Goal: Task Accomplishment & Management: Manage account settings

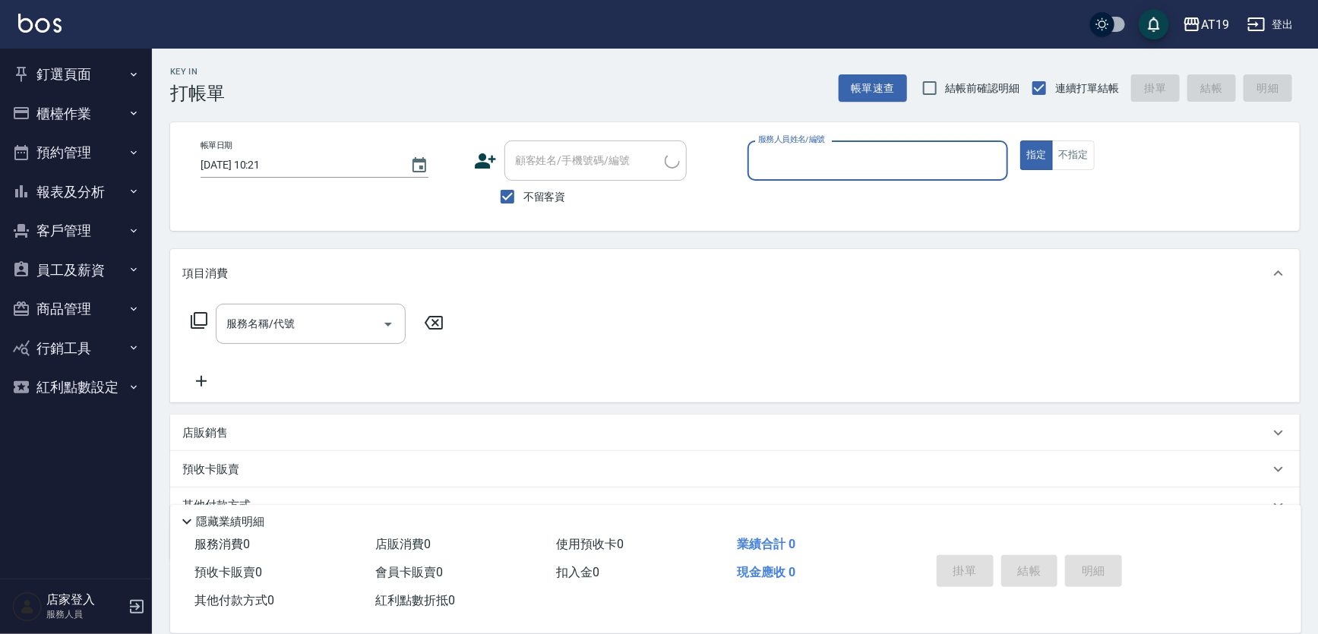
click at [94, 106] on button "櫃檯作業" at bounding box center [76, 113] width 140 height 39
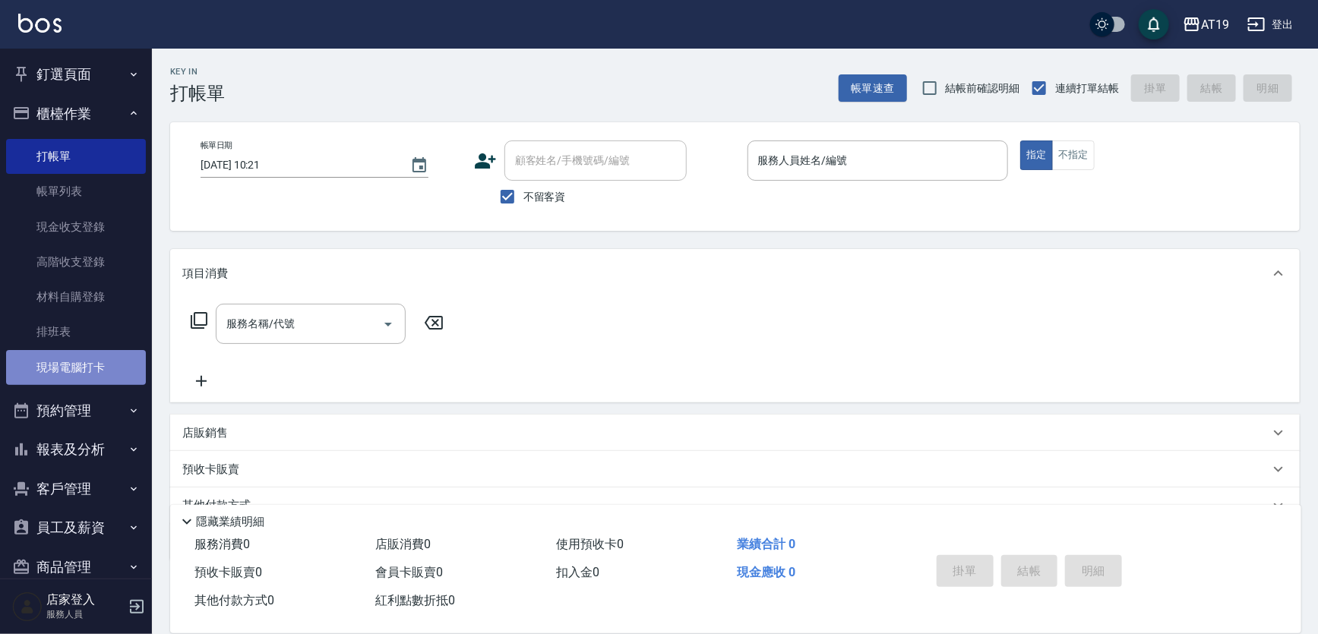
click at [92, 365] on link "現場電腦打卡" at bounding box center [76, 367] width 140 height 35
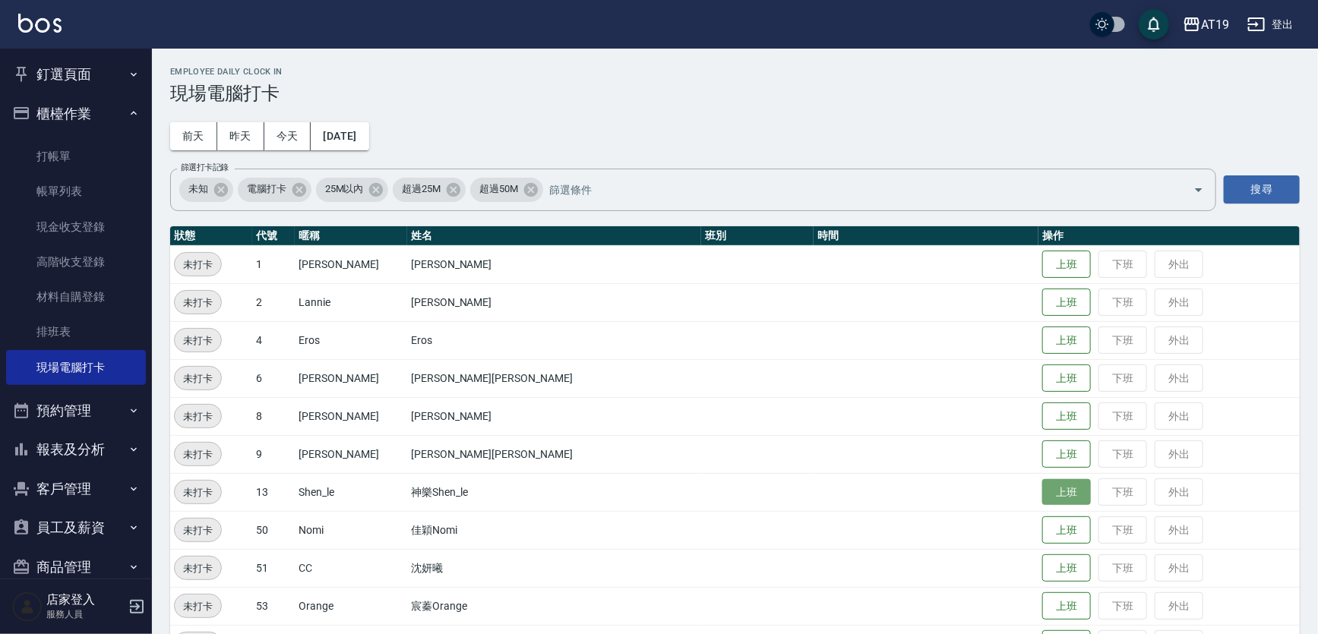
click at [1042, 495] on button "上班" at bounding box center [1066, 492] width 49 height 27
click at [1042, 532] on button "上班" at bounding box center [1066, 530] width 49 height 27
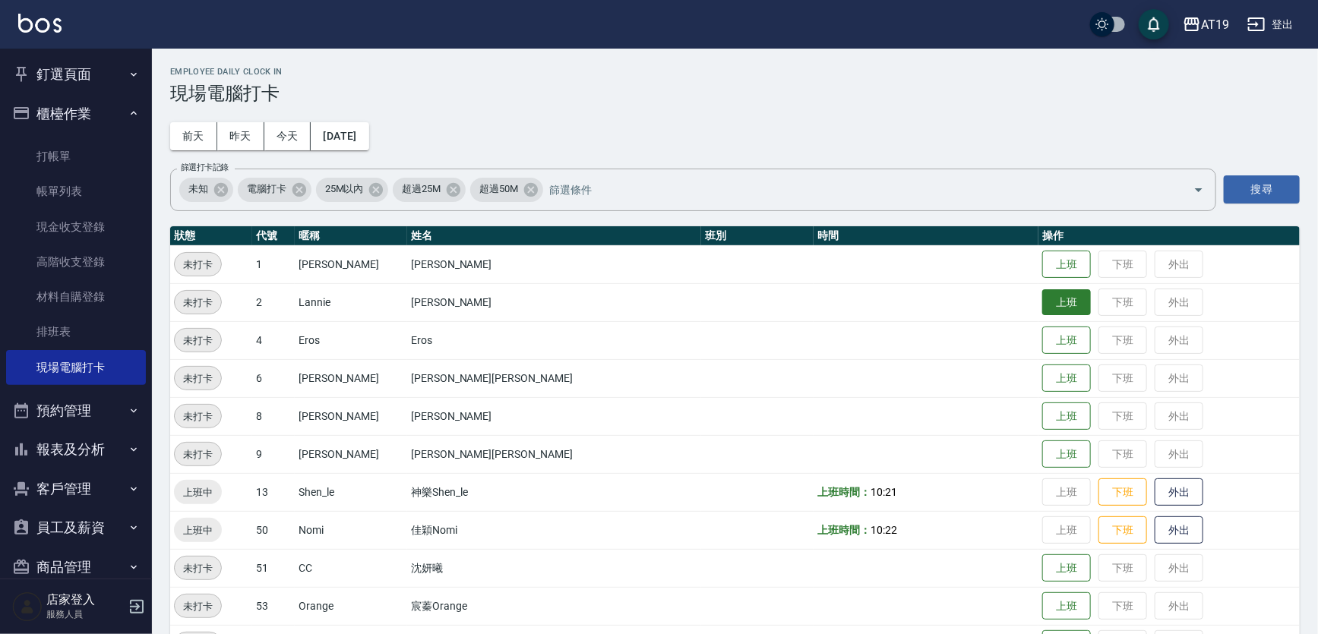
click at [1042, 295] on button "上班" at bounding box center [1066, 302] width 49 height 27
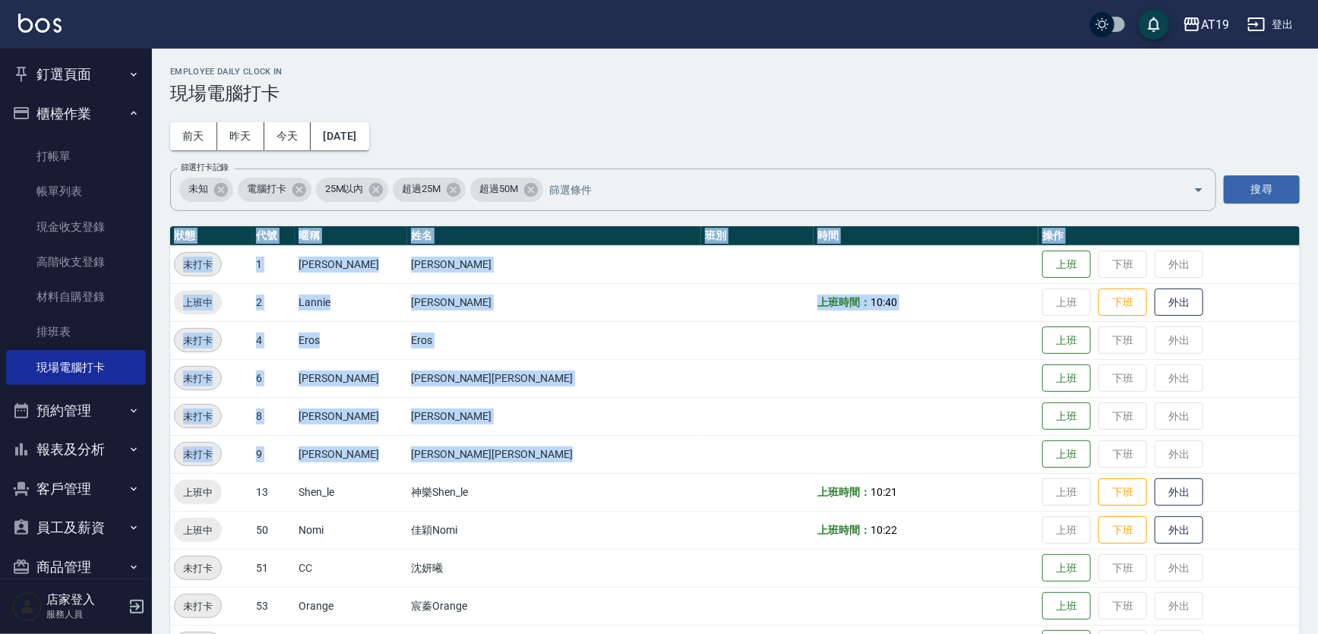
drag, startPoint x: 892, startPoint y: 359, endPoint x: 772, endPoint y: 494, distance: 179.7
click at [818, 483] on div "Employee Daily Clock In 現場電腦打卡 [DATE] [DATE] [DATE] [DATE] 篩選打卡記錄 未知 電腦打卡 25M以內…" at bounding box center [735, 365] width 1166 height 633
click at [1042, 333] on button "上班" at bounding box center [1066, 340] width 49 height 27
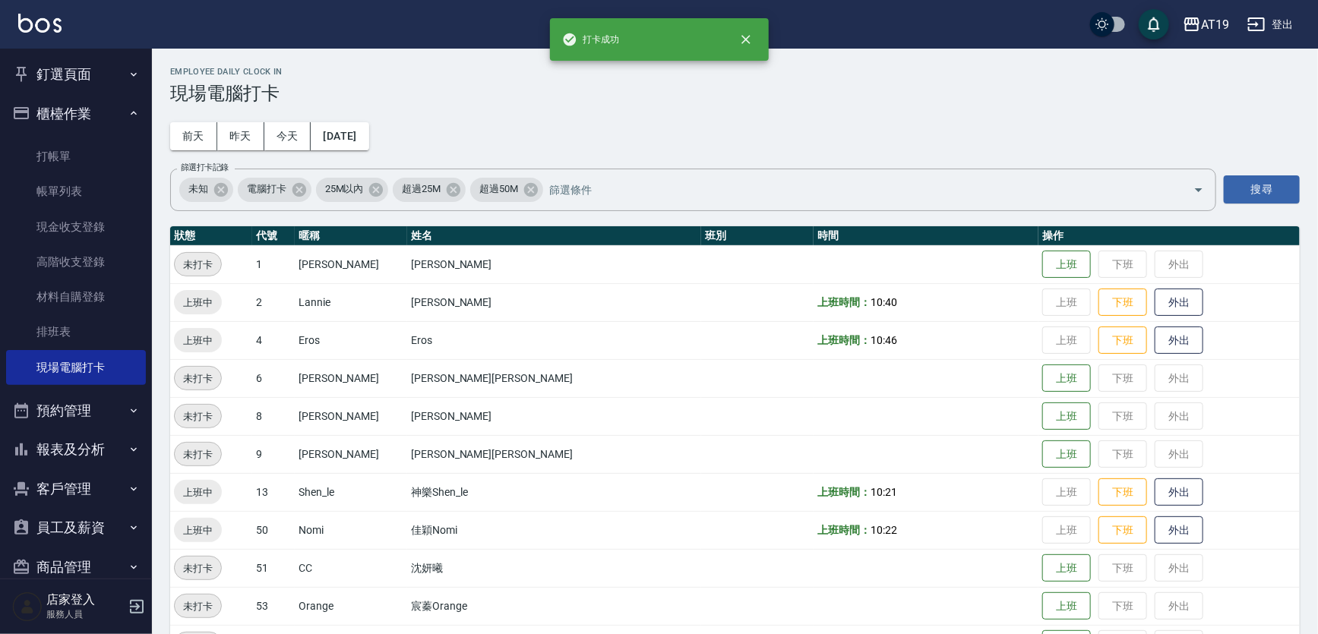
click at [1230, 283] on td "上班 下班 外出" at bounding box center [1168, 302] width 261 height 38
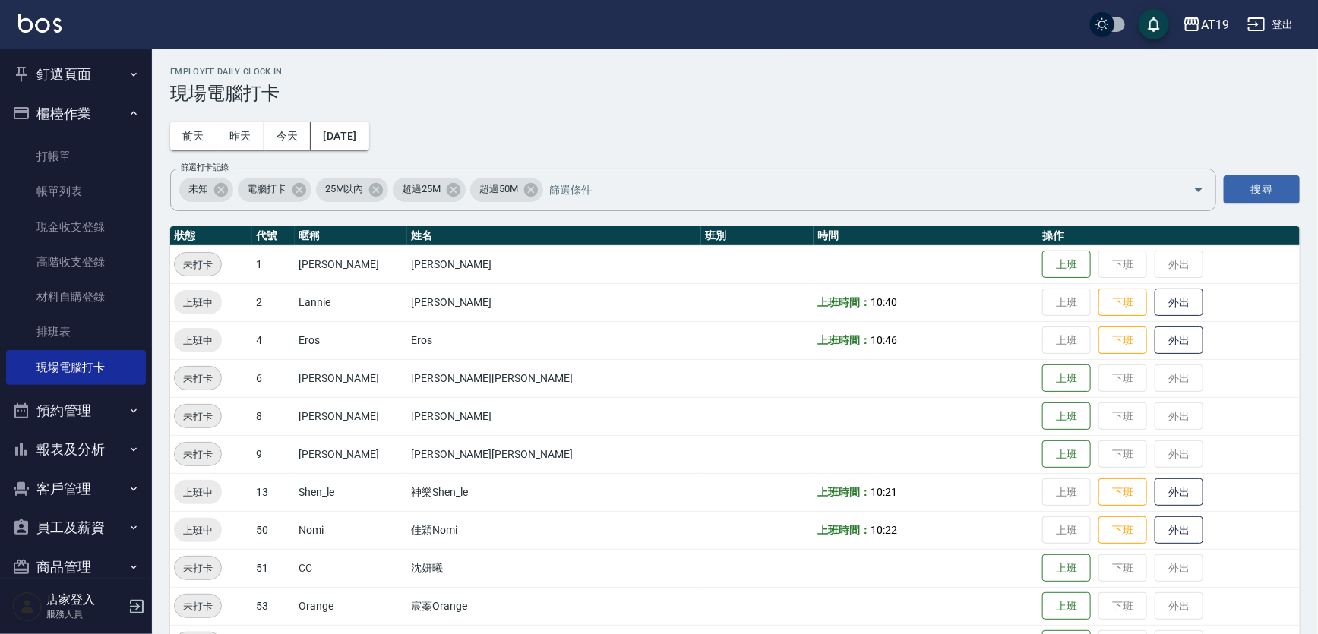
click at [1214, 103] on div "Employee Daily Clock In 現場電腦打卡 [DATE] [DATE] [DATE] [DATE] 篩選打卡記錄 未知 電腦打卡 25M以內…" at bounding box center [735, 365] width 1166 height 633
click at [1042, 271] on button "上班" at bounding box center [1066, 264] width 49 height 27
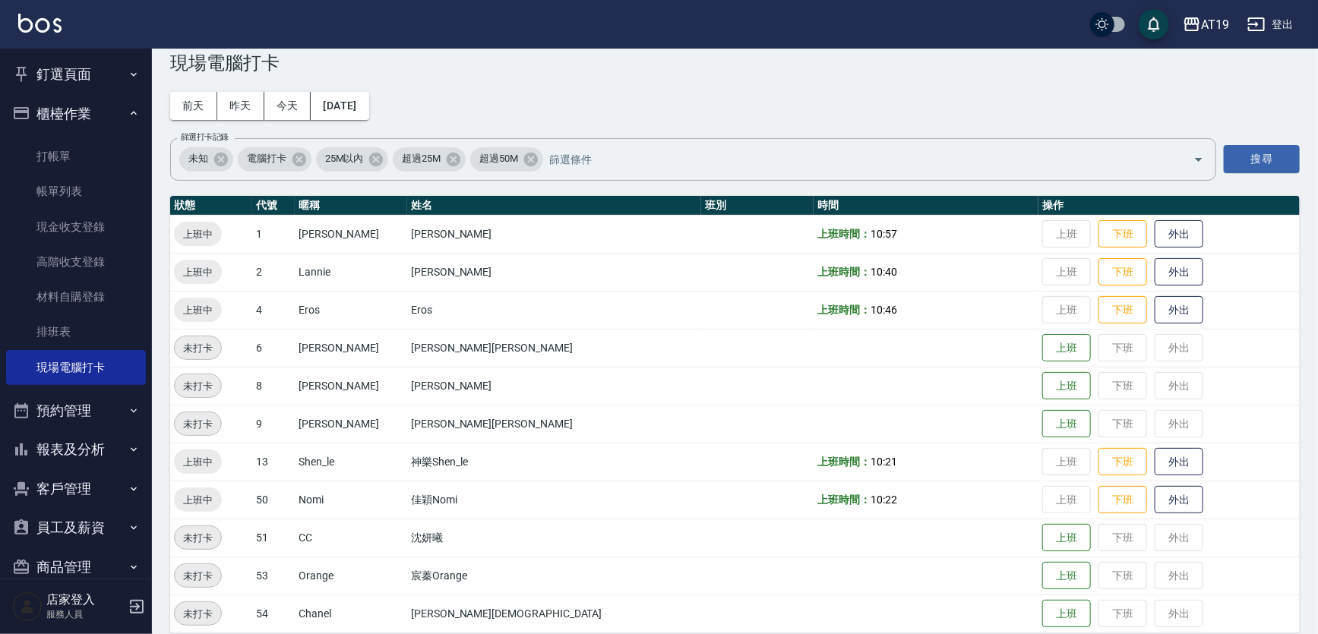
scroll to position [46, 0]
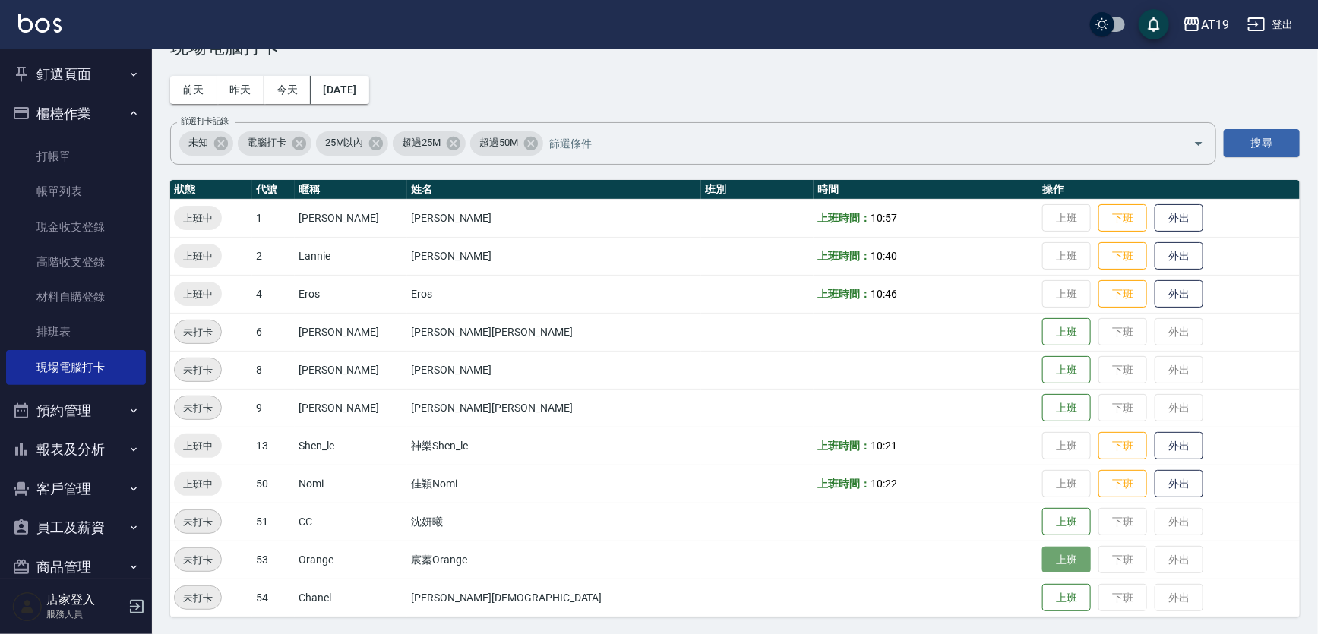
click at [1042, 559] on button "上班" at bounding box center [1066, 560] width 49 height 27
click at [728, 93] on div "Employee Daily Clock In 現場電腦打卡 [DATE] [DATE] [DATE] [DATE] 篩選打卡記錄 未知 電腦打卡 25M以內…" at bounding box center [735, 318] width 1166 height 633
click at [81, 103] on button "櫃檯作業" at bounding box center [76, 113] width 140 height 39
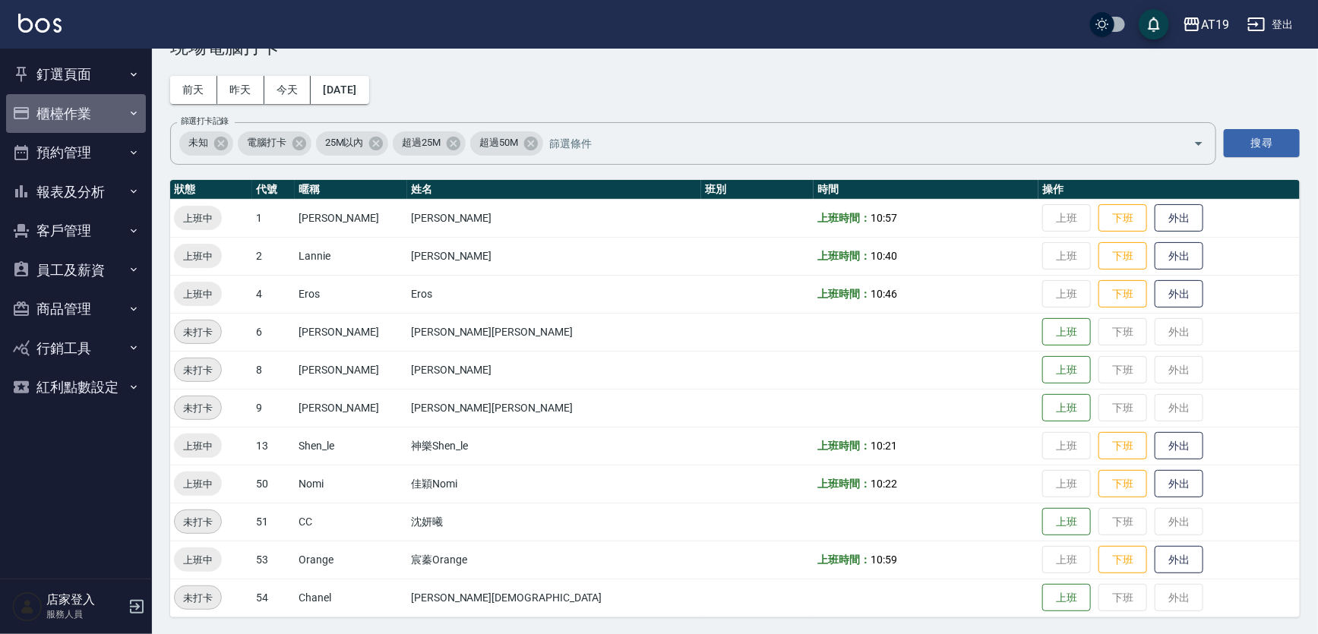
click at [81, 103] on button "櫃檯作業" at bounding box center [76, 113] width 140 height 39
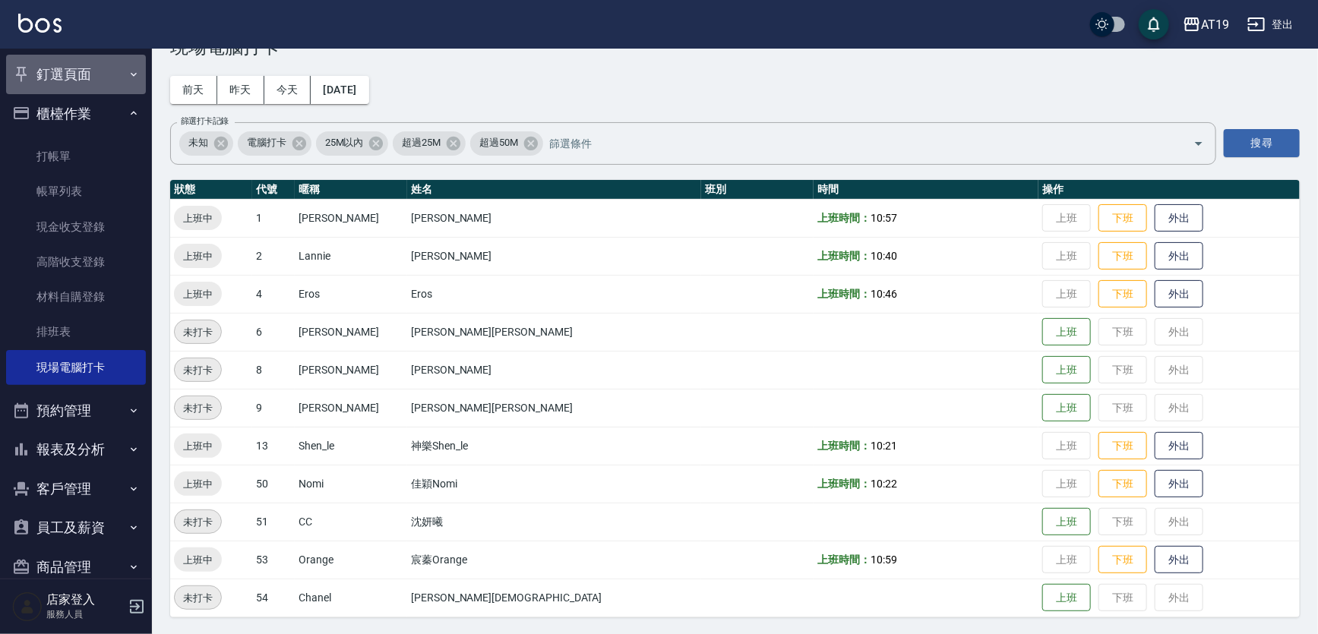
click at [81, 85] on button "釘選頁面" at bounding box center [76, 74] width 140 height 39
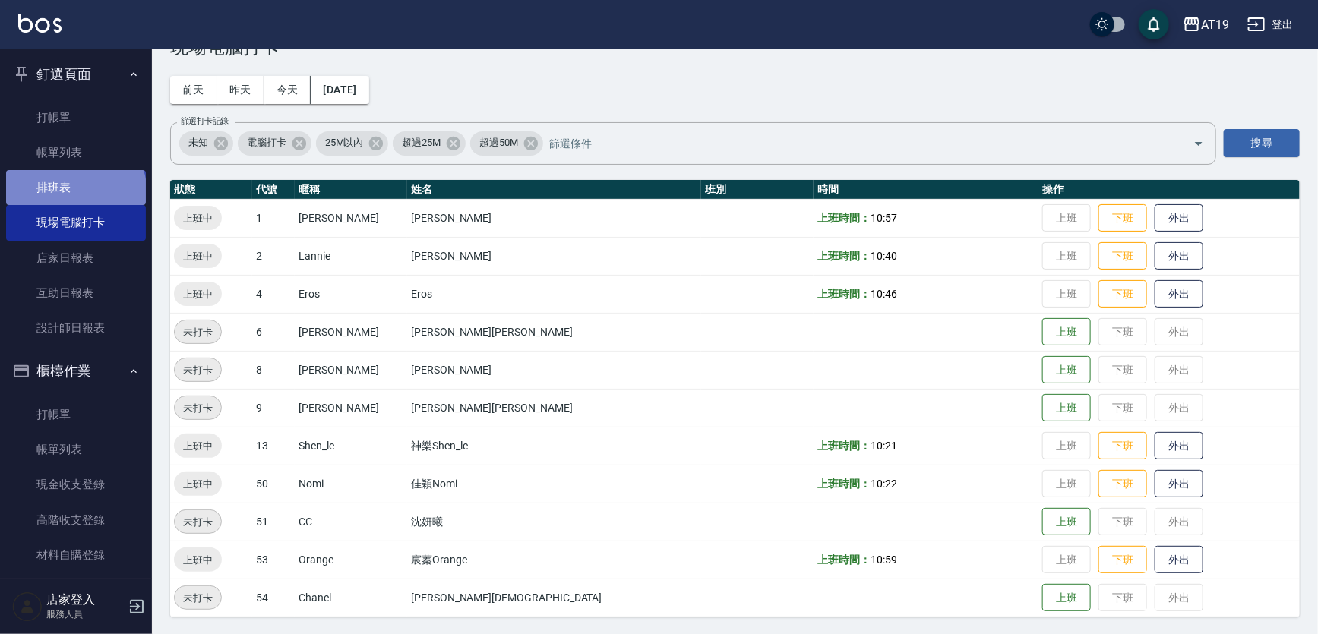
click at [74, 194] on link "排班表" at bounding box center [76, 187] width 140 height 35
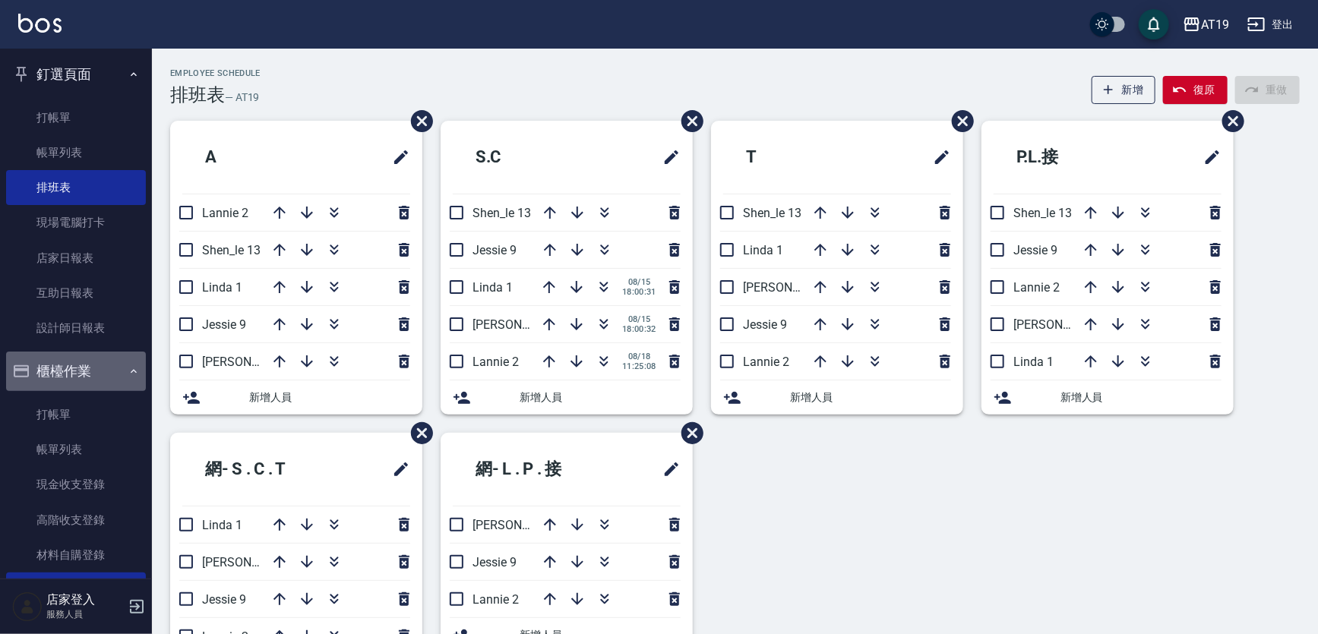
click at [90, 377] on button "櫃檯作業" at bounding box center [76, 371] width 140 height 39
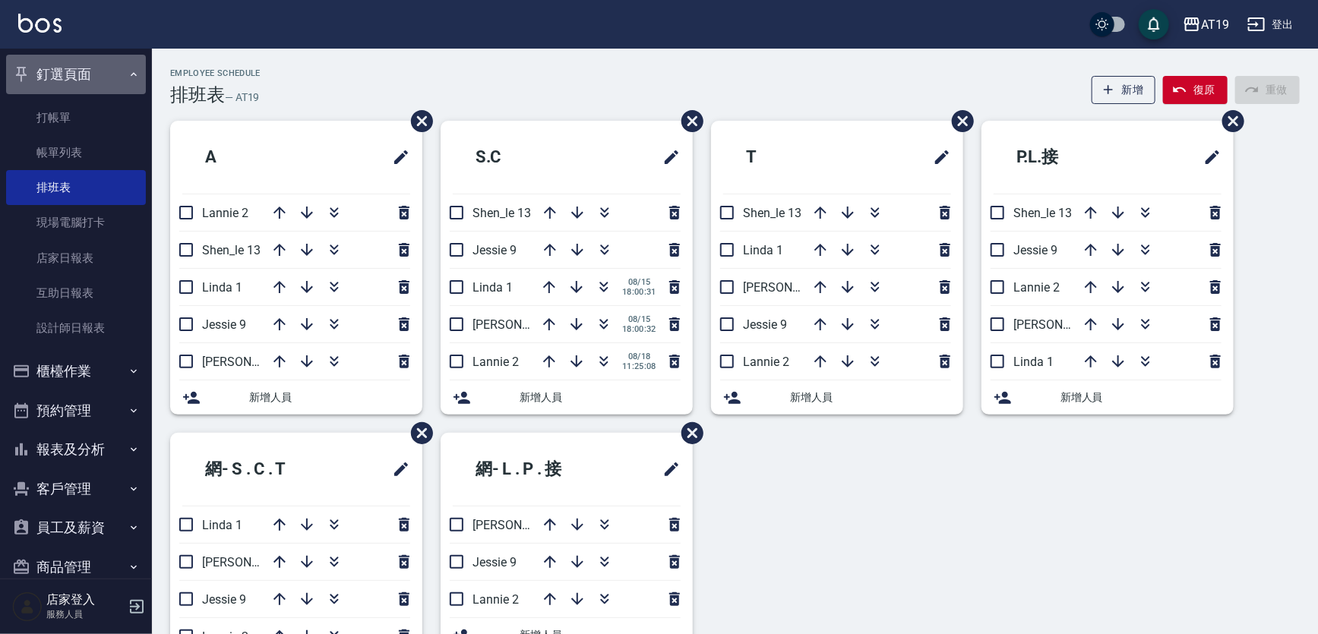
click at [81, 76] on button "釘選頁面" at bounding box center [76, 74] width 140 height 39
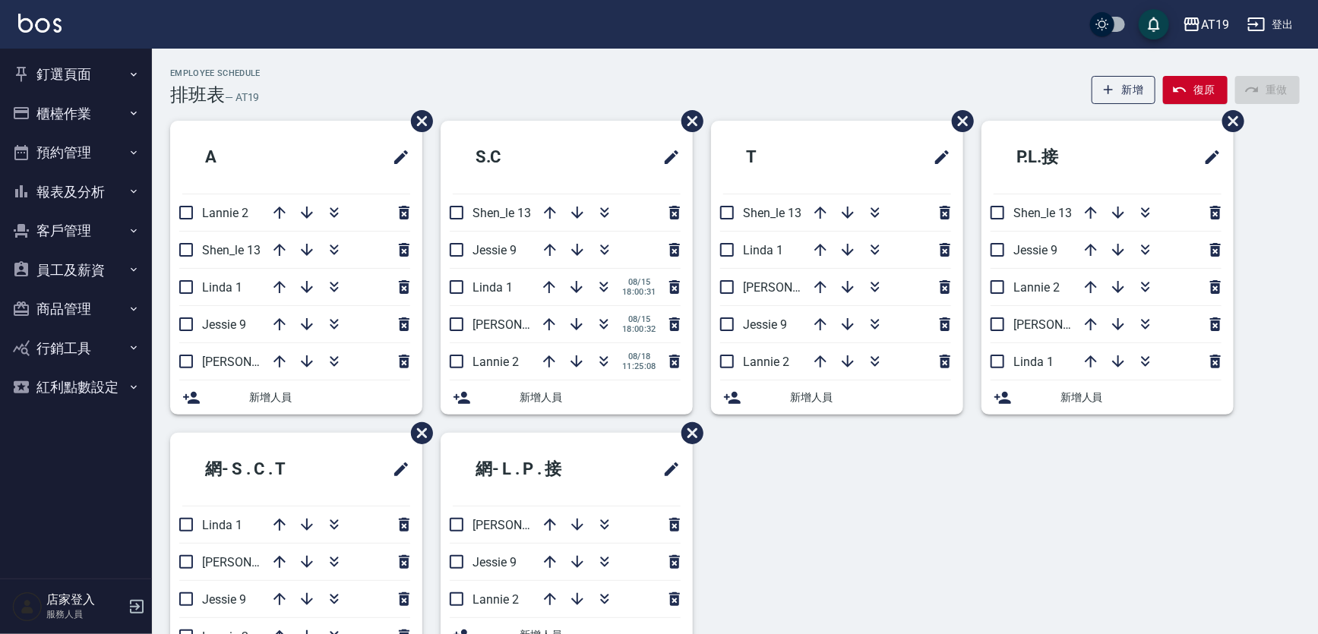
click at [575, 68] on div "Employee Schedule 排班表 — AT19 新增 復原 重做" at bounding box center [734, 86] width 1129 height 37
click at [450, 283] on input "checkbox" at bounding box center [456, 287] width 32 height 32
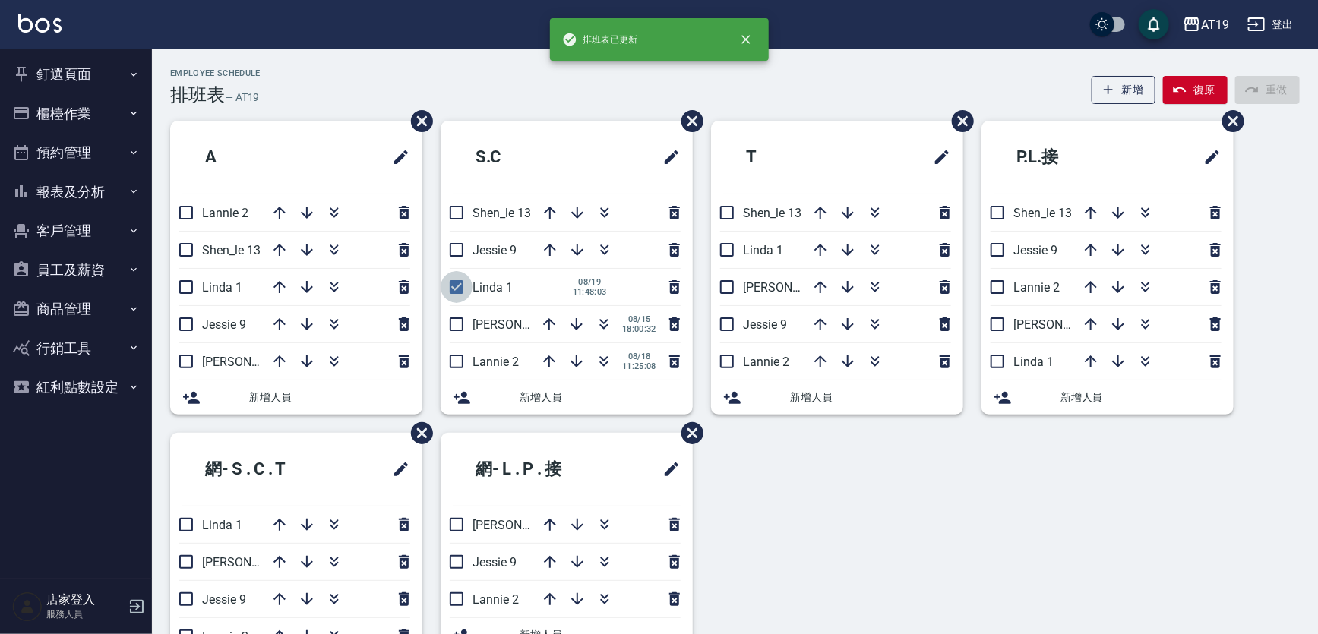
click at [450, 283] on input "checkbox" at bounding box center [456, 287] width 32 height 32
checkbox input "false"
click at [456, 326] on input "checkbox" at bounding box center [456, 324] width 32 height 32
checkbox input "false"
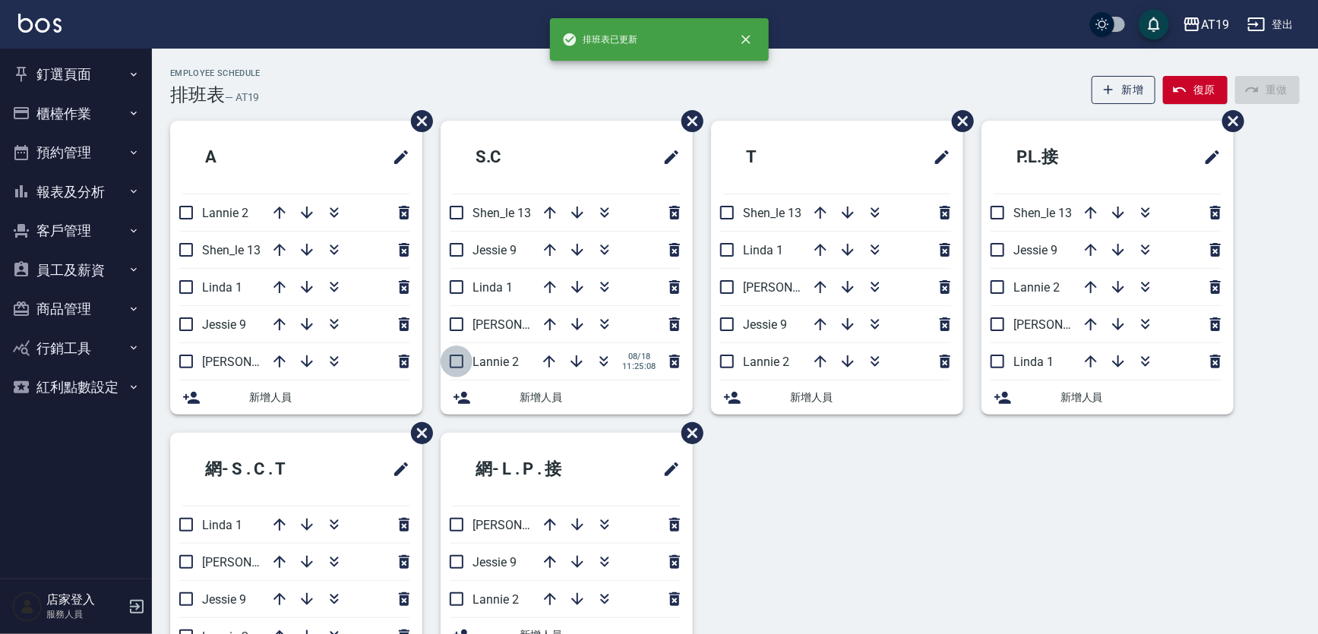
click at [463, 358] on input "checkbox" at bounding box center [456, 362] width 32 height 32
checkbox input "false"
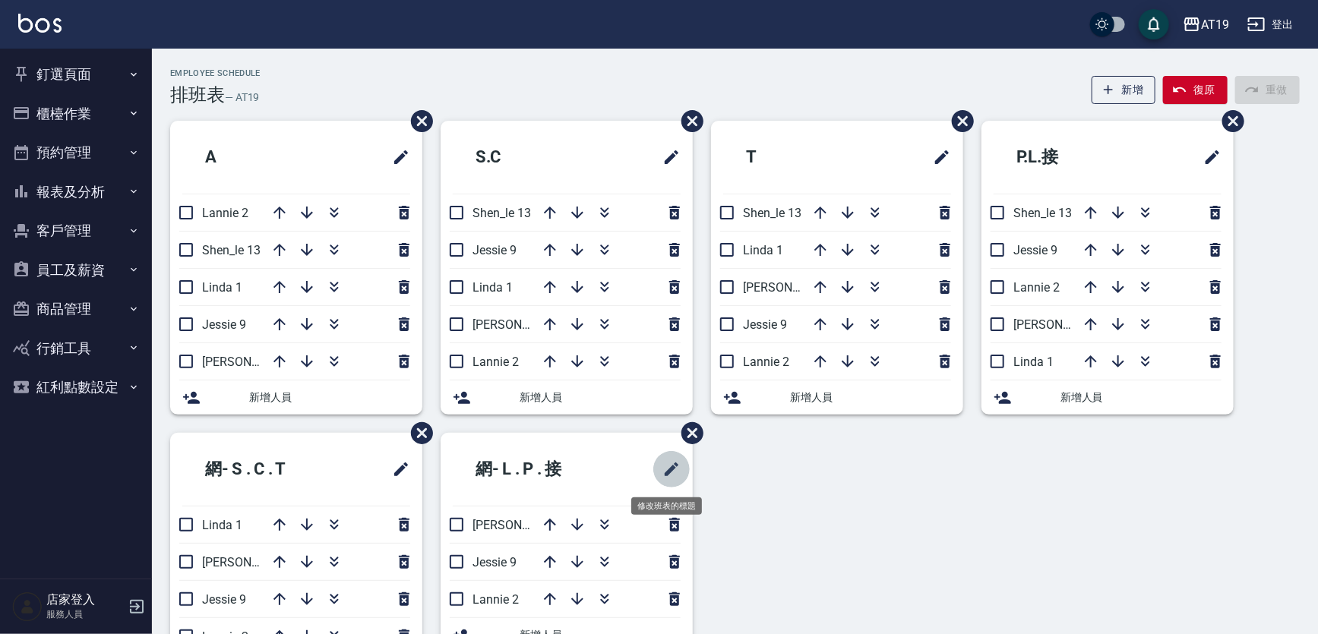
click at [675, 464] on icon "修改班表的標題" at bounding box center [672, 470] width 14 height 14
click at [810, 487] on div "A Lannie 2 [PERSON_NAME] 13 Linda 1 [PERSON_NAME] 9 [PERSON_NAME] 6 新增人員 [PERSO…" at bounding box center [726, 414] width 1148 height 587
click at [675, 464] on icon "修改班表的標題" at bounding box center [672, 470] width 14 height 14
click at [633, 449] on li "網- L . P . 接 ​" at bounding box center [566, 470] width 252 height 74
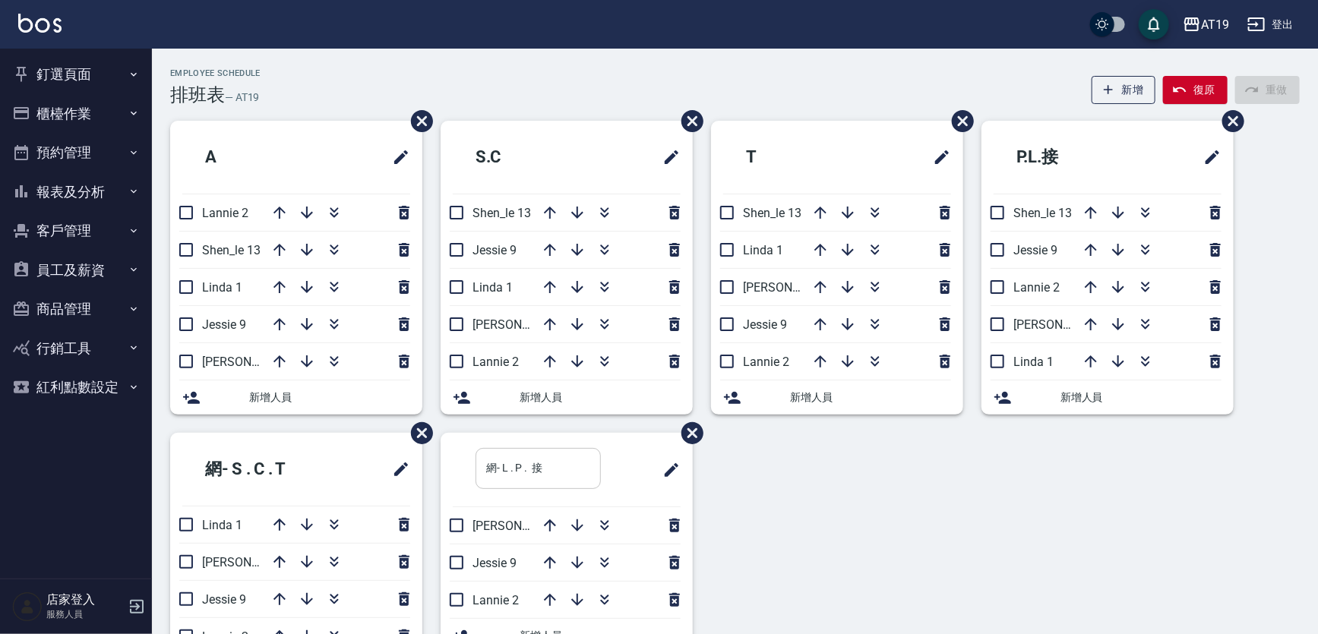
click at [570, 463] on input "網- L . P . 接" at bounding box center [537, 468] width 125 height 41
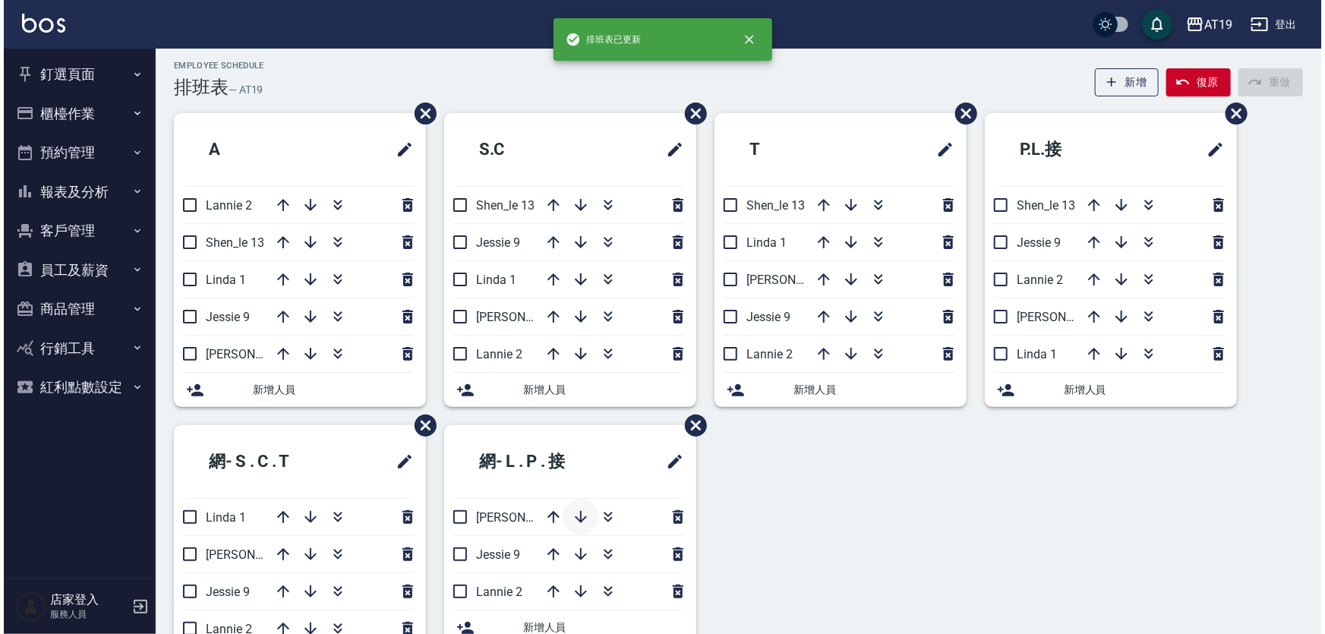
scroll to position [77, 0]
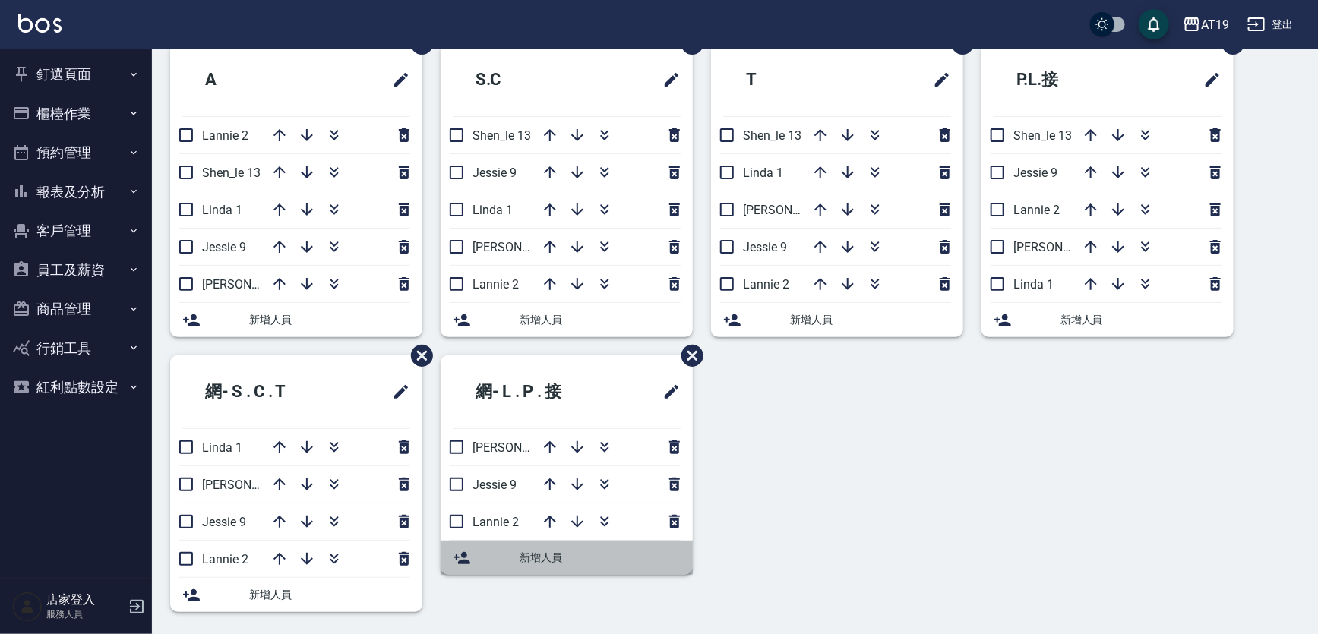
click at [532, 558] on span "新增人員" at bounding box center [599, 558] width 161 height 16
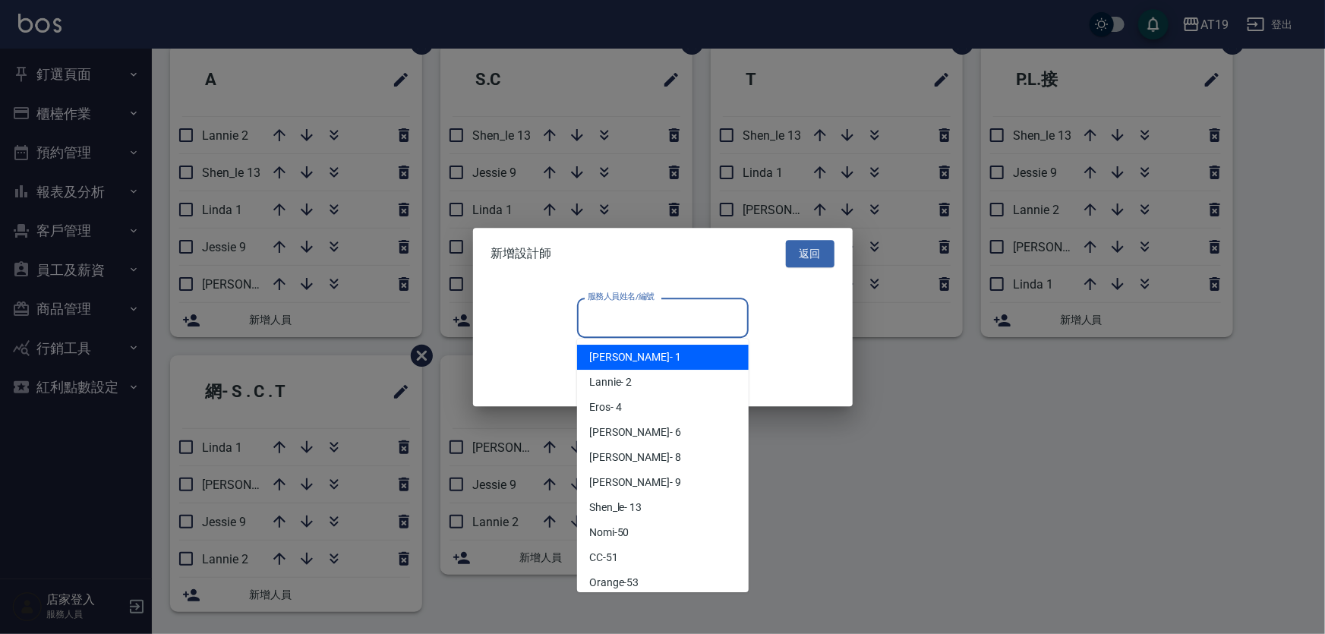
click at [646, 329] on input "服務人員姓名/編號" at bounding box center [663, 318] width 158 height 27
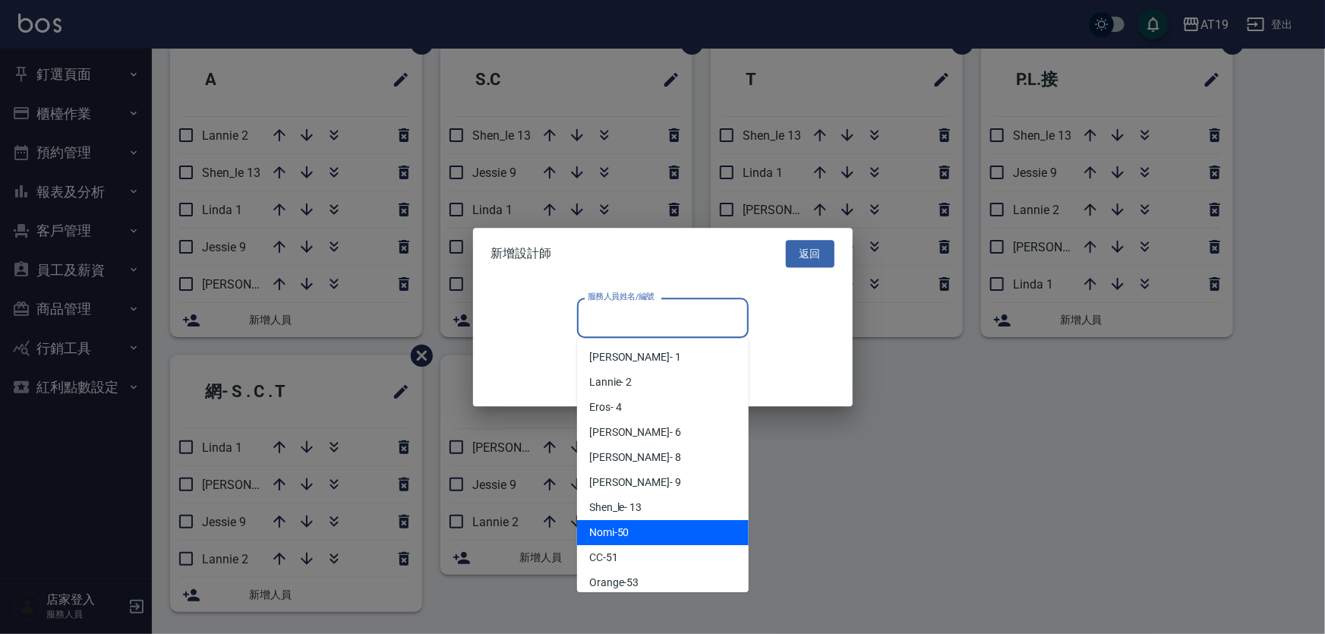
click at [674, 526] on div "Nomi -50" at bounding box center [663, 532] width 172 height 25
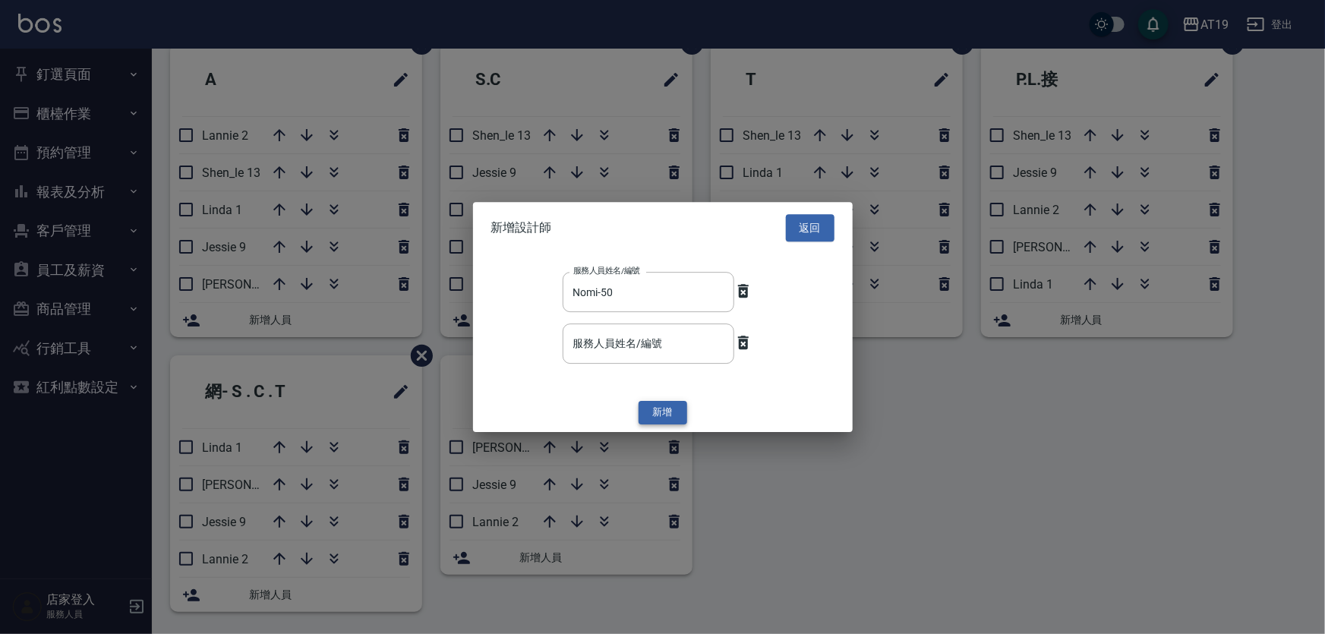
click at [657, 406] on button "新增" at bounding box center [663, 414] width 49 height 24
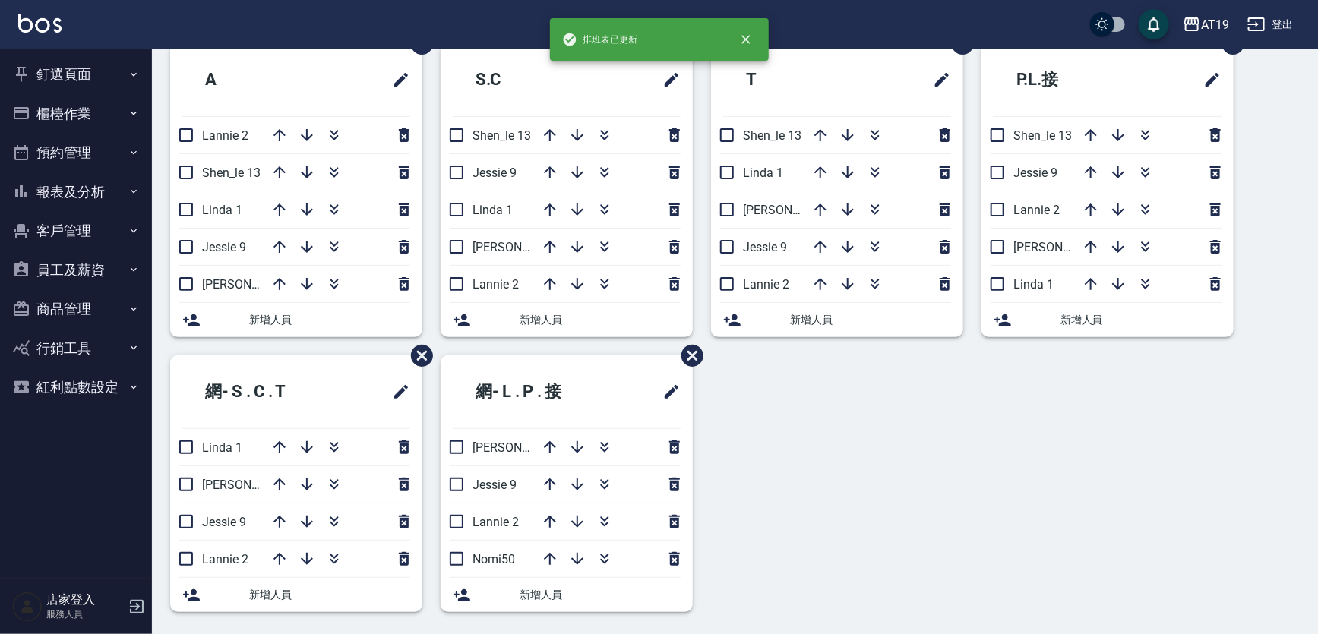
click at [826, 494] on div "A Lannie 2 [PERSON_NAME] 13 Linda 1 [PERSON_NAME] 9 [PERSON_NAME] 6 新增人員 [PERSO…" at bounding box center [726, 336] width 1148 height 587
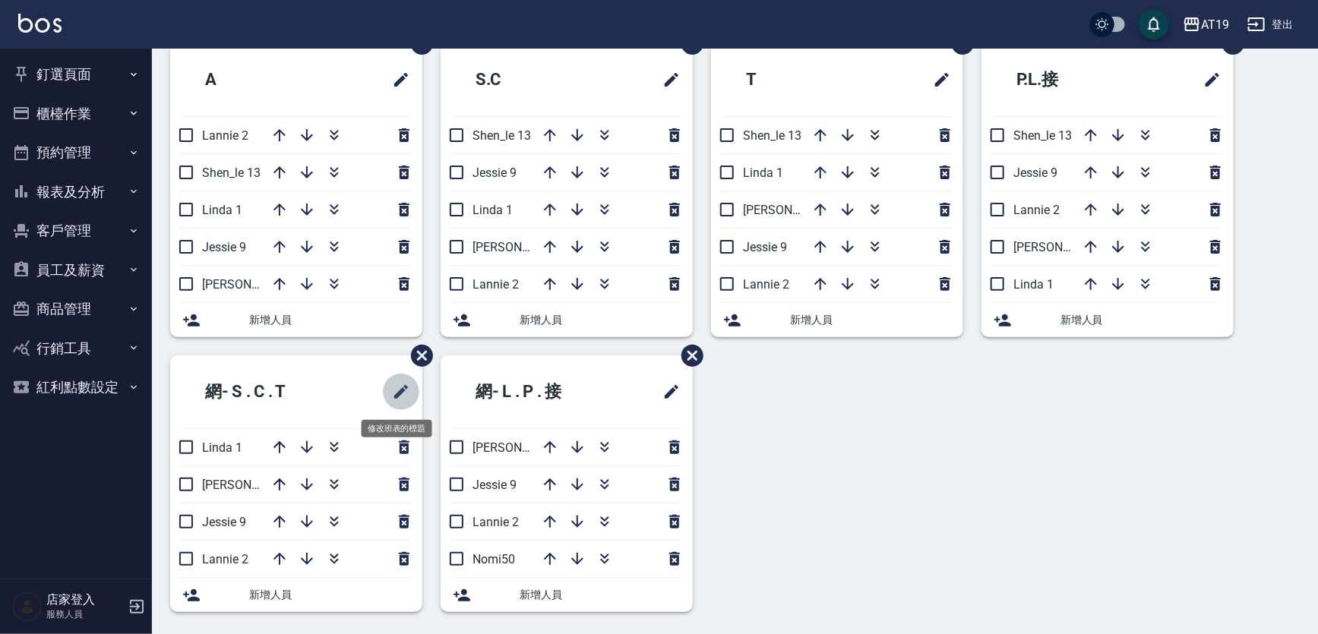
click at [398, 394] on icon "修改班表的標題" at bounding box center [401, 392] width 14 height 14
click at [398, 394] on icon "修改班表的標題" at bounding box center [401, 393] width 14 height 14
click at [383, 374] on button "修改班表的標題" at bounding box center [401, 392] width 36 height 36
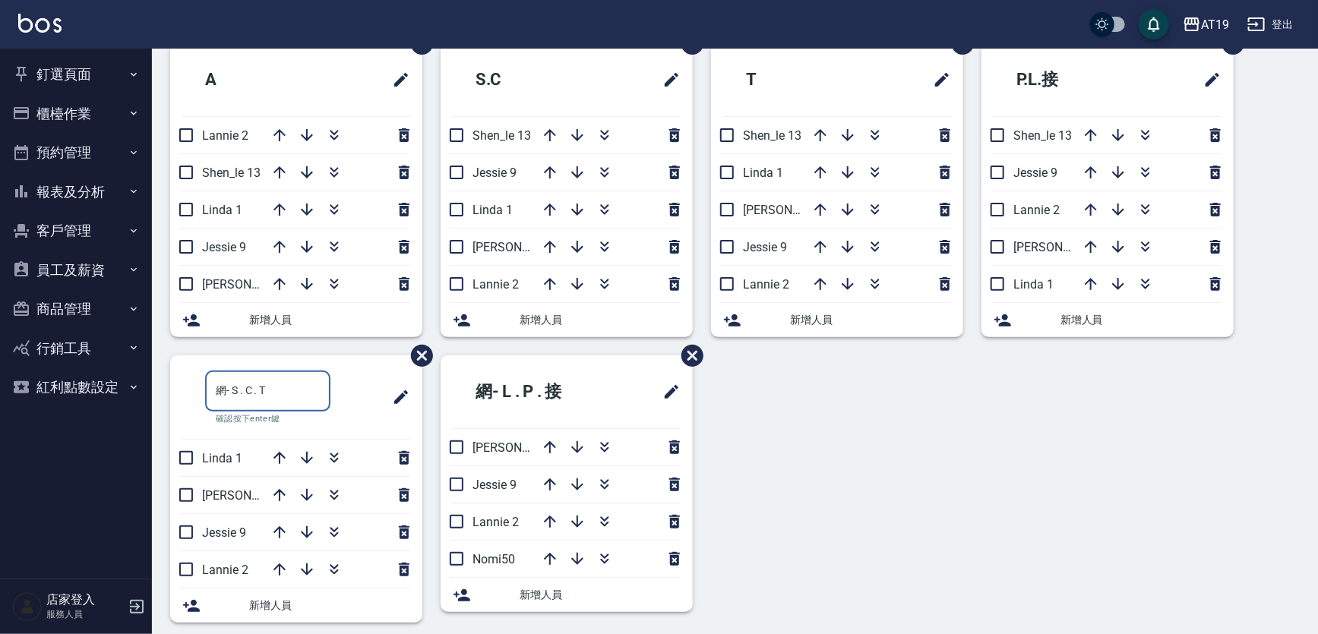
click at [306, 390] on input "網- S . C . T" at bounding box center [267, 391] width 125 height 41
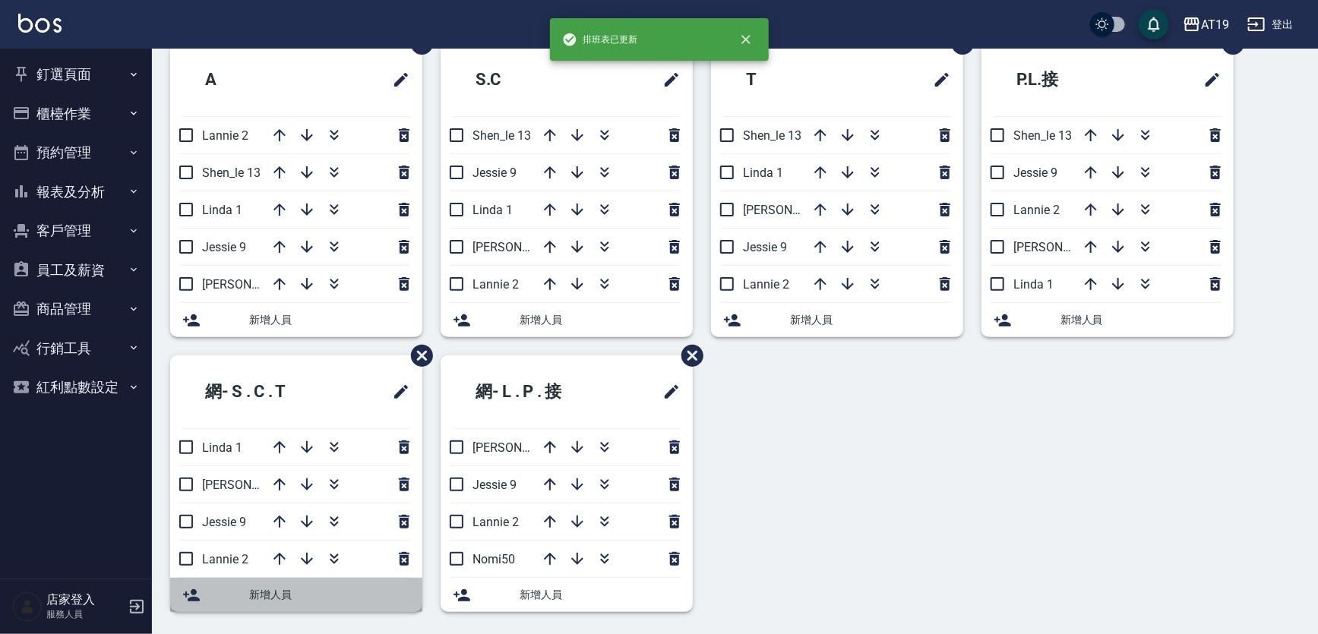
click at [278, 592] on span "新增人員" at bounding box center [329, 595] width 161 height 16
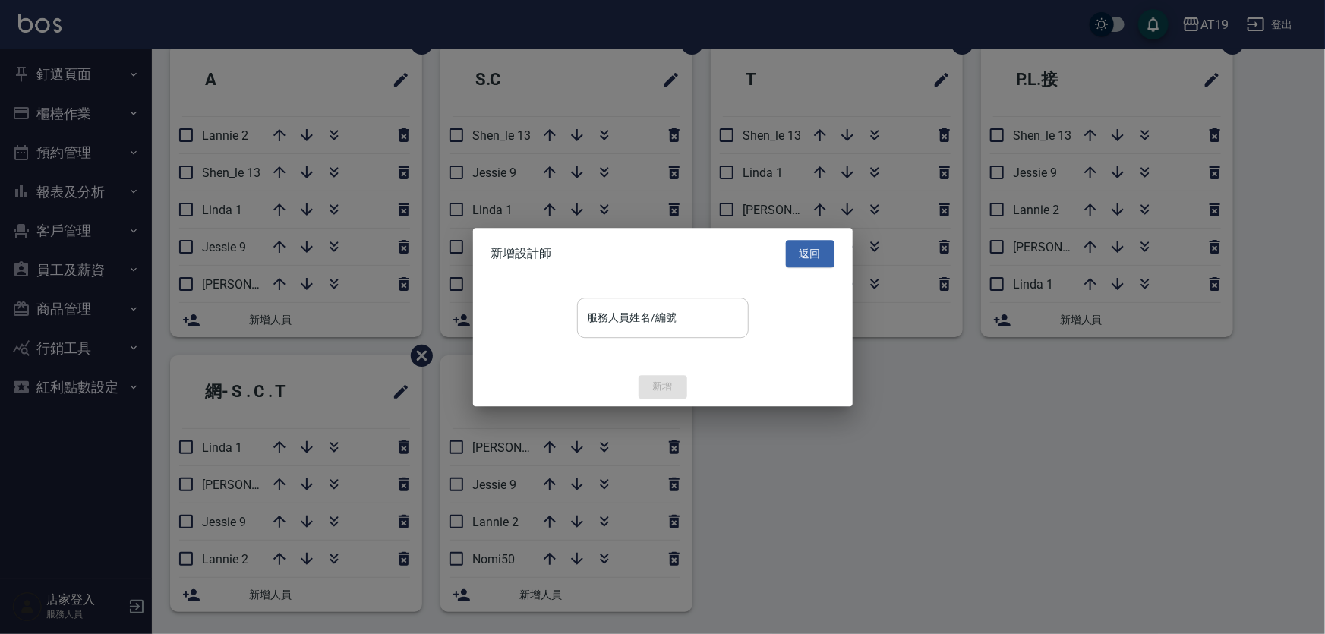
click at [607, 310] on input "服務人員姓名/編號" at bounding box center [663, 318] width 158 height 27
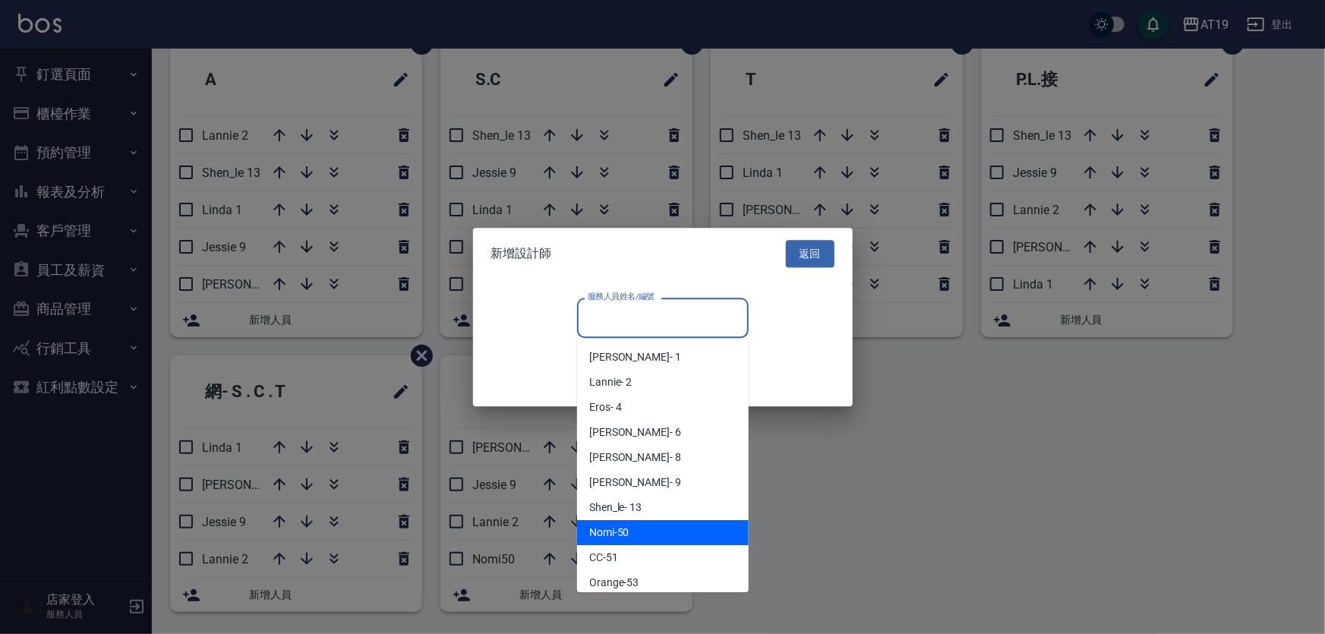
click at [627, 535] on span "Nomi -50" at bounding box center [609, 533] width 40 height 16
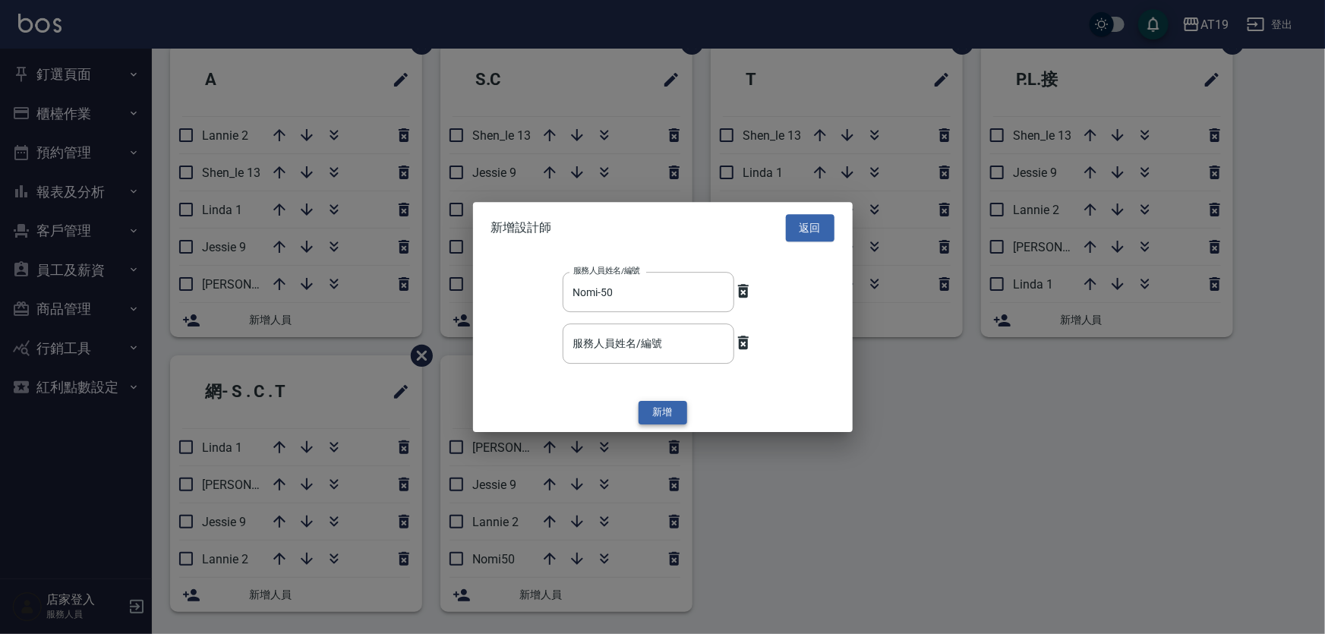
click at [660, 407] on button "新增" at bounding box center [663, 414] width 49 height 24
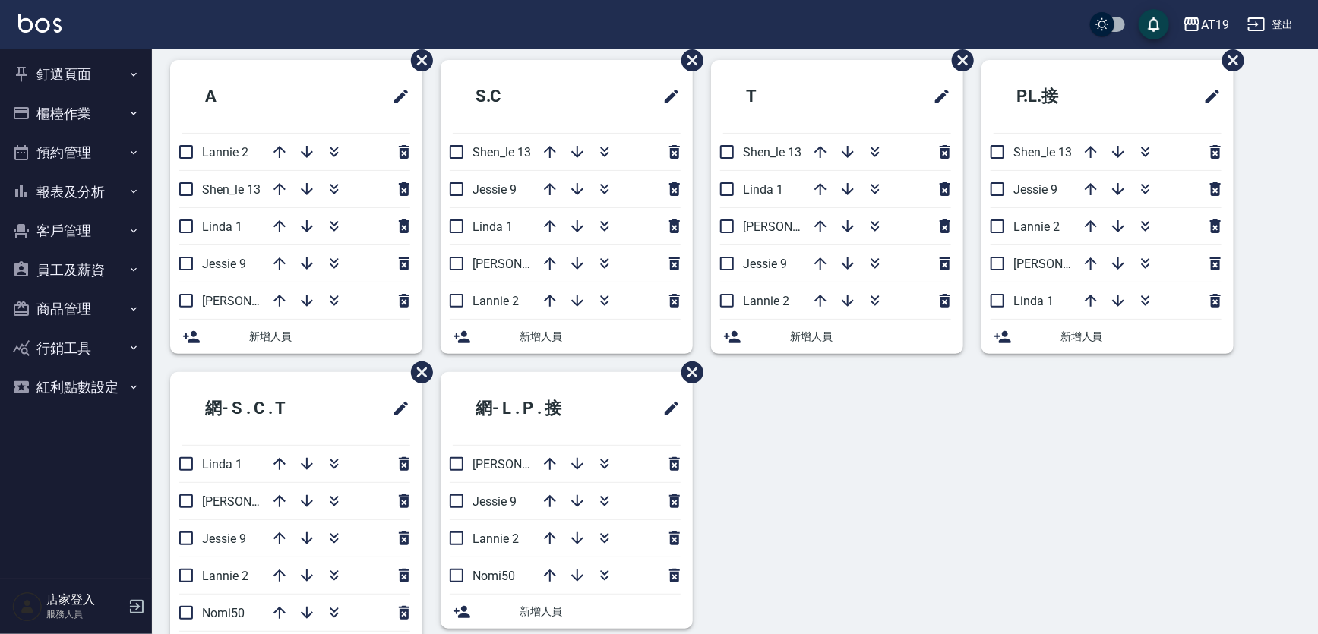
scroll to position [115, 0]
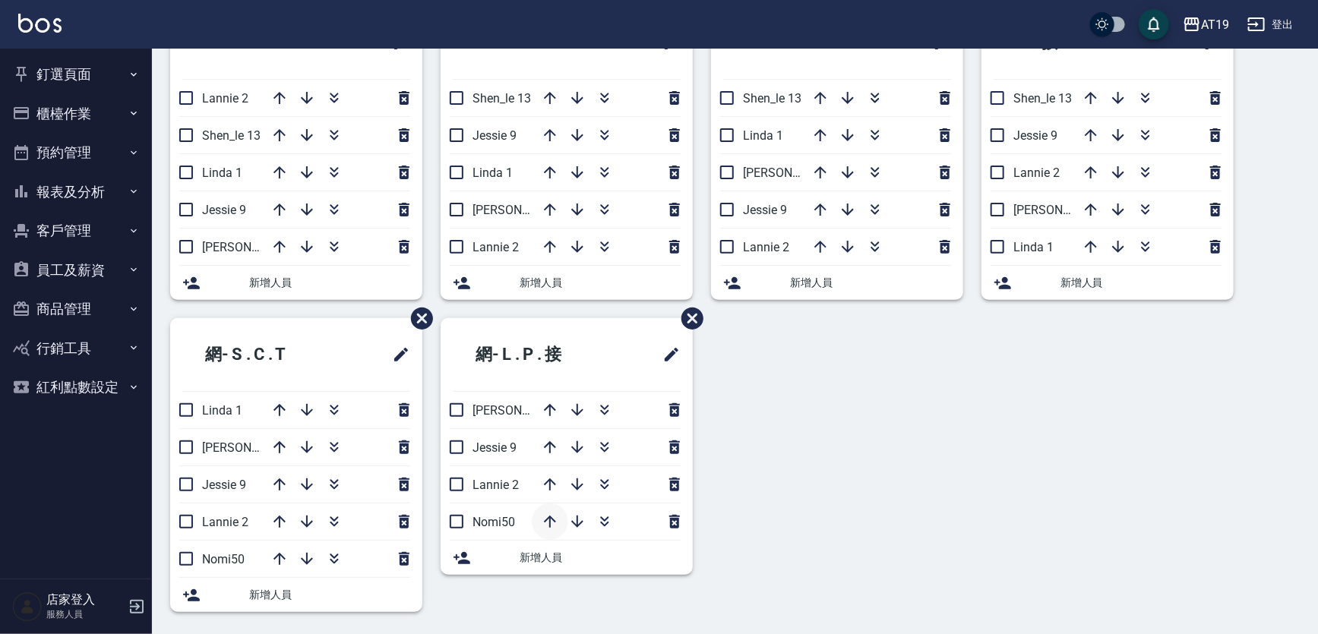
click at [545, 522] on icon "button" at bounding box center [550, 522] width 18 height 18
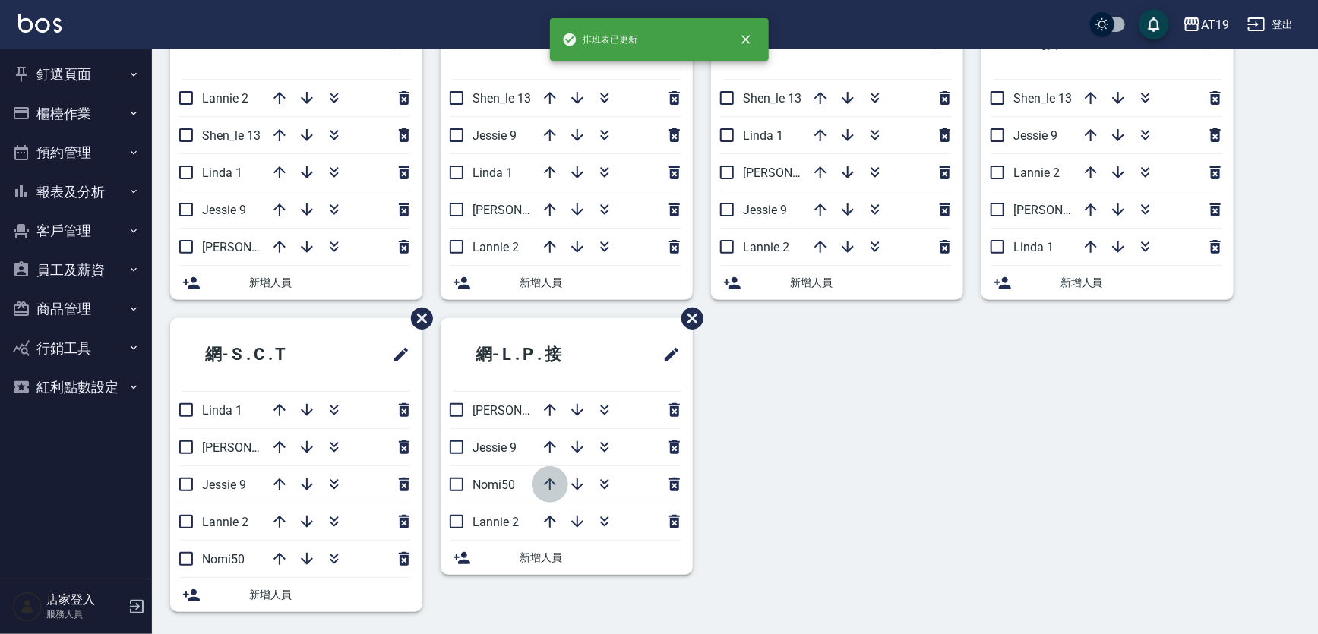
click at [542, 485] on icon "button" at bounding box center [550, 484] width 18 height 18
click at [547, 457] on button "button" at bounding box center [550, 447] width 36 height 36
click at [456, 411] on input "checkbox" at bounding box center [456, 410] width 32 height 32
checkbox input "false"
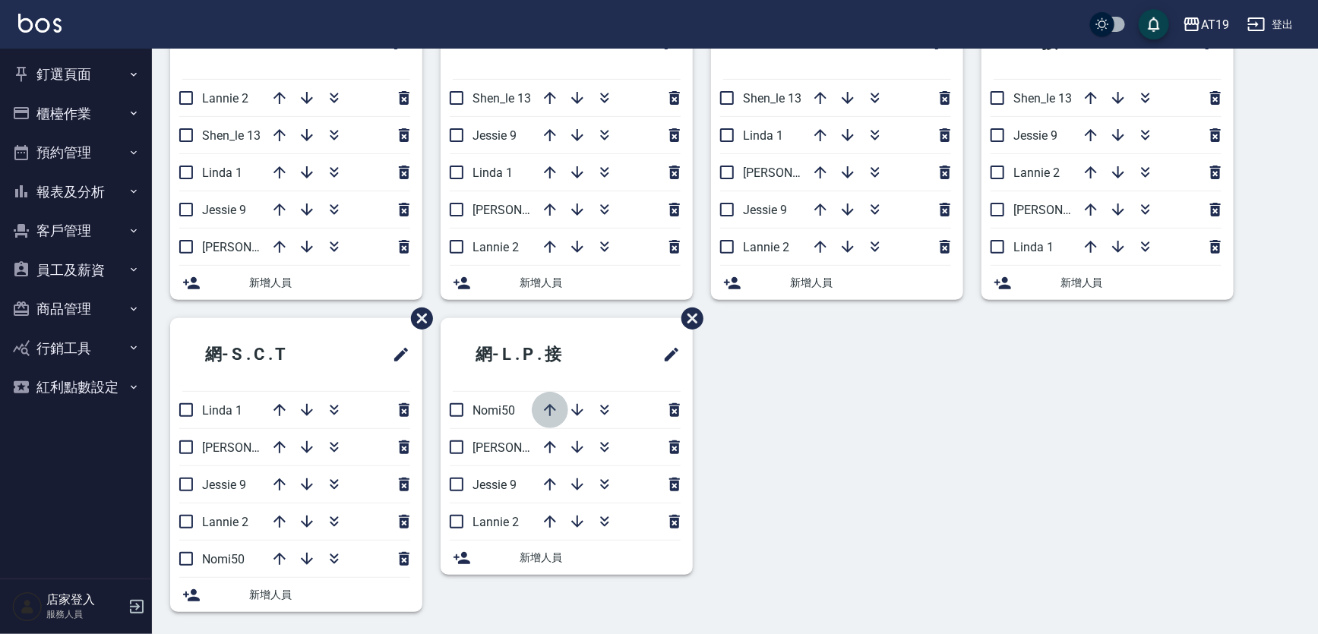
click at [551, 406] on icon "button" at bounding box center [550, 410] width 18 height 18
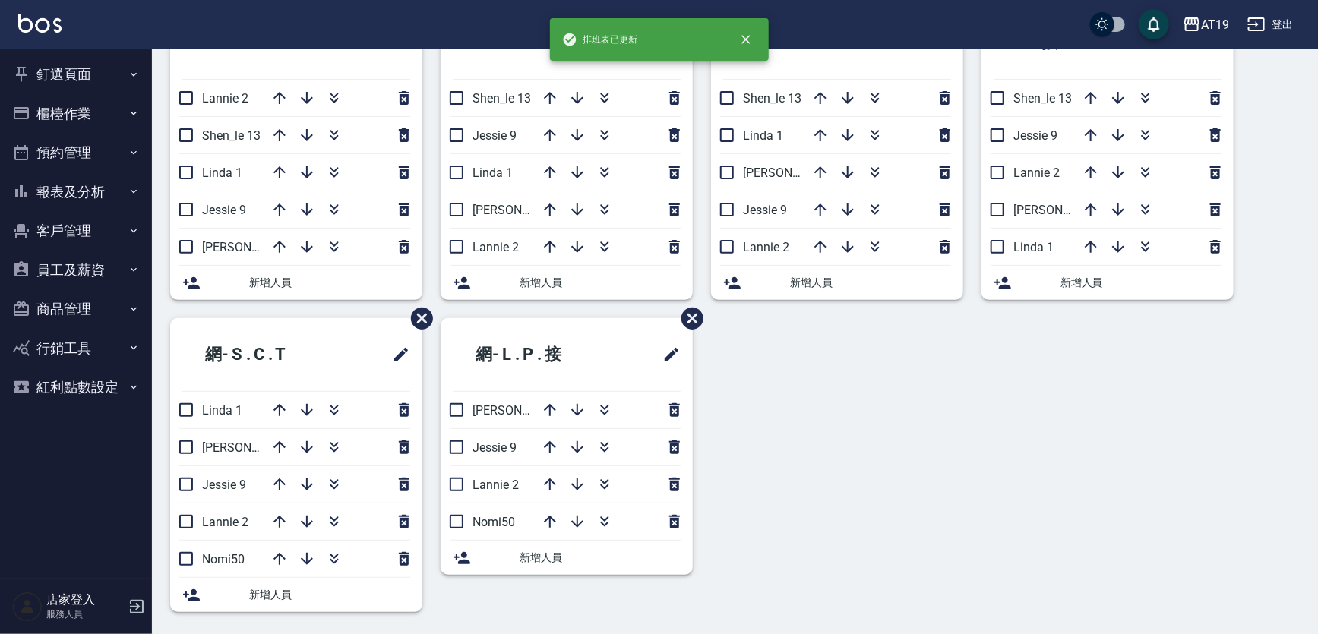
click at [1016, 483] on div "A Lannie 2 [PERSON_NAME] 13 Linda 1 [PERSON_NAME] 9 [PERSON_NAME] 6 新增人員 [PERSO…" at bounding box center [726, 318] width 1148 height 624
